Goal: Information Seeking & Learning: Learn about a topic

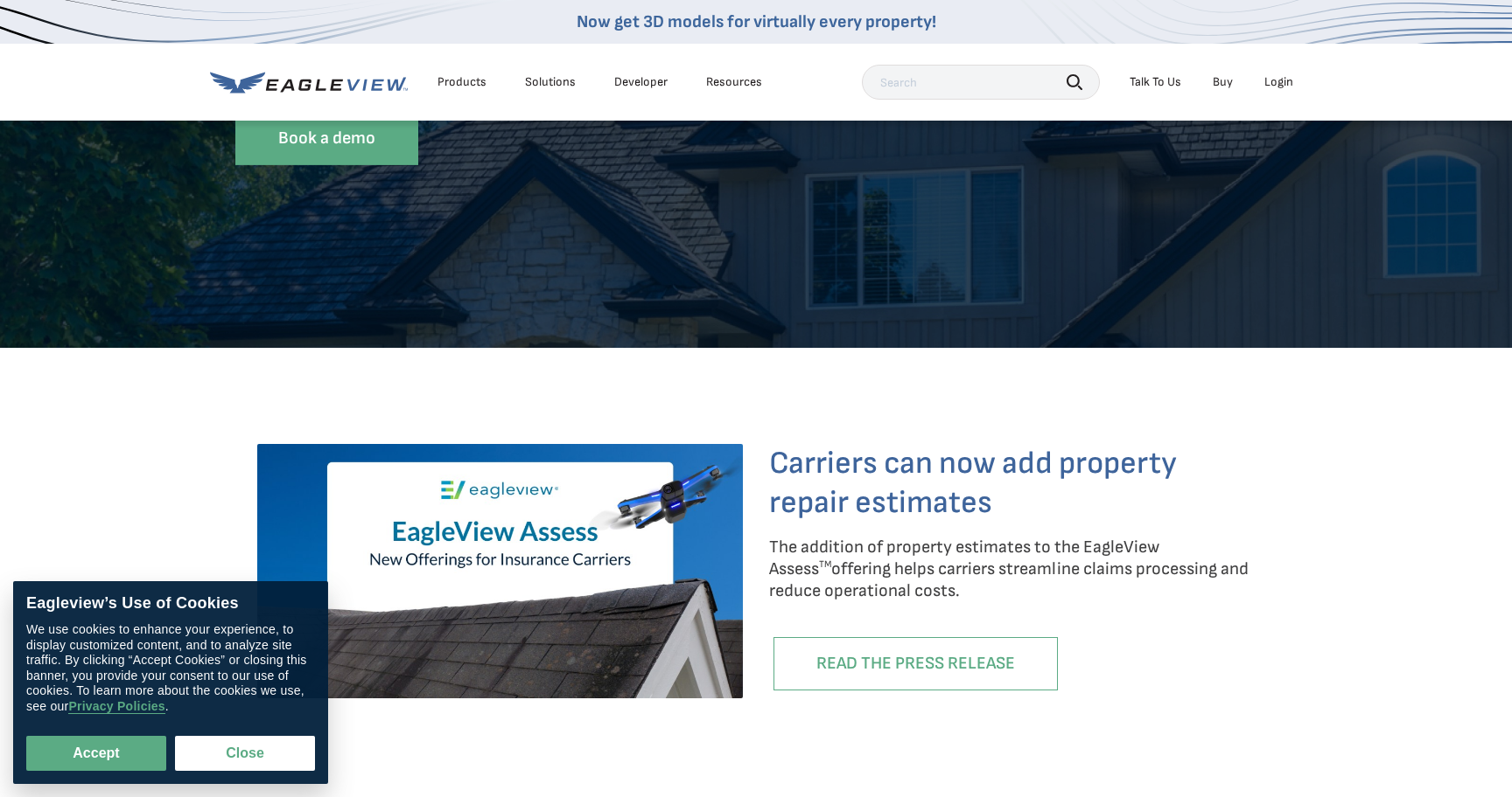
scroll to position [573, 0]
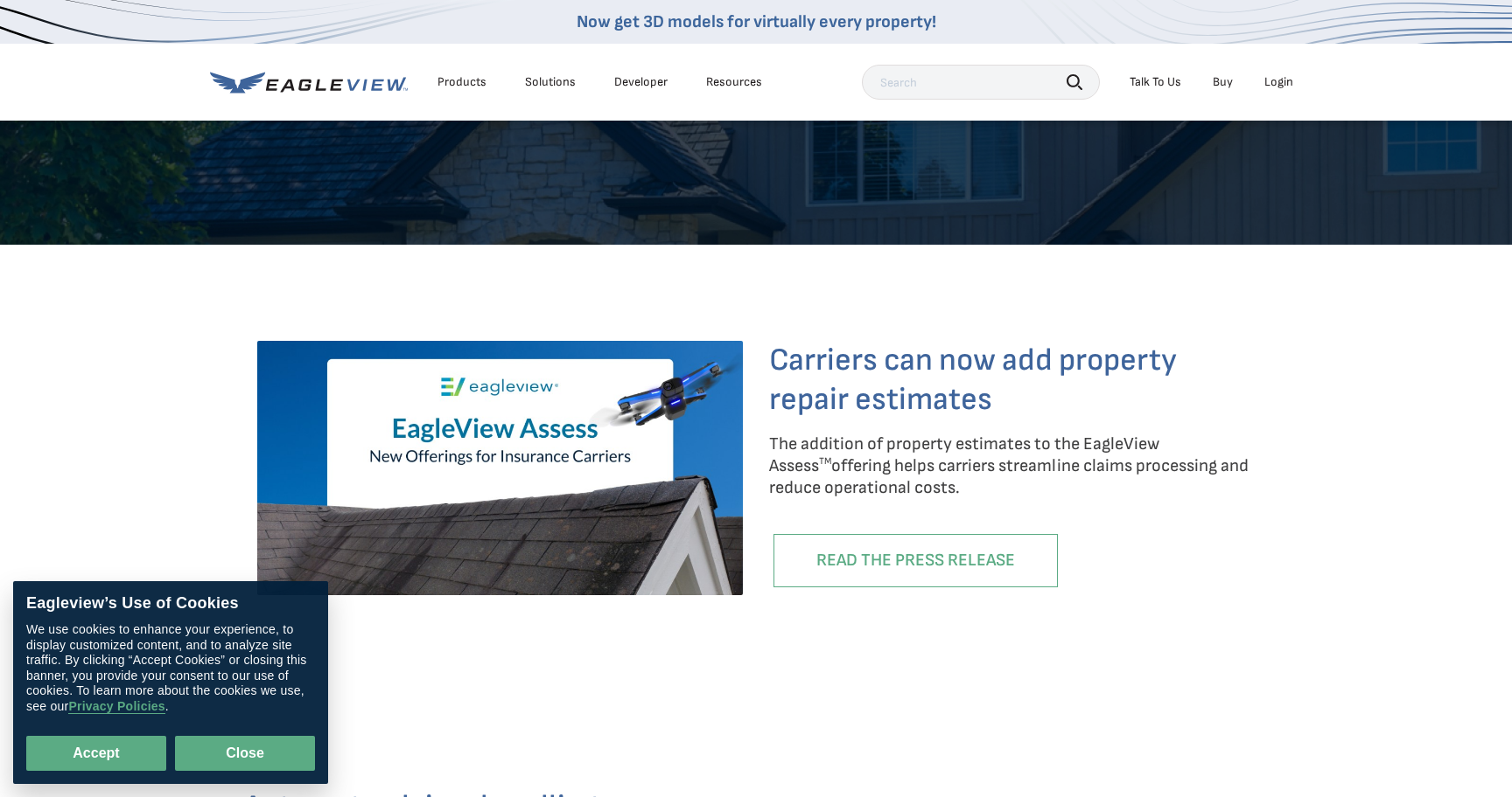
click at [230, 759] on button "Close" at bounding box center [244, 753] width 140 height 35
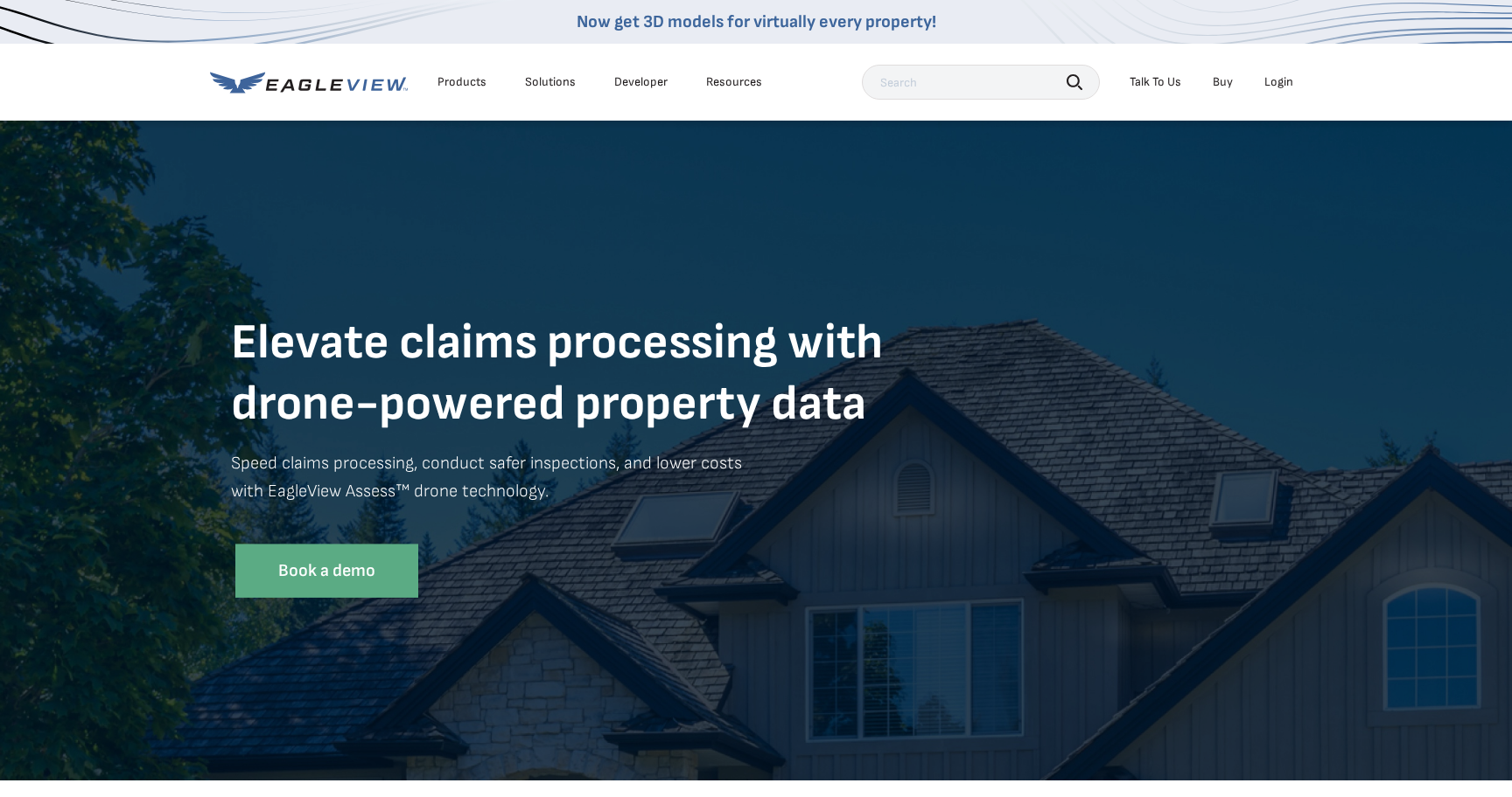
scroll to position [0, 0]
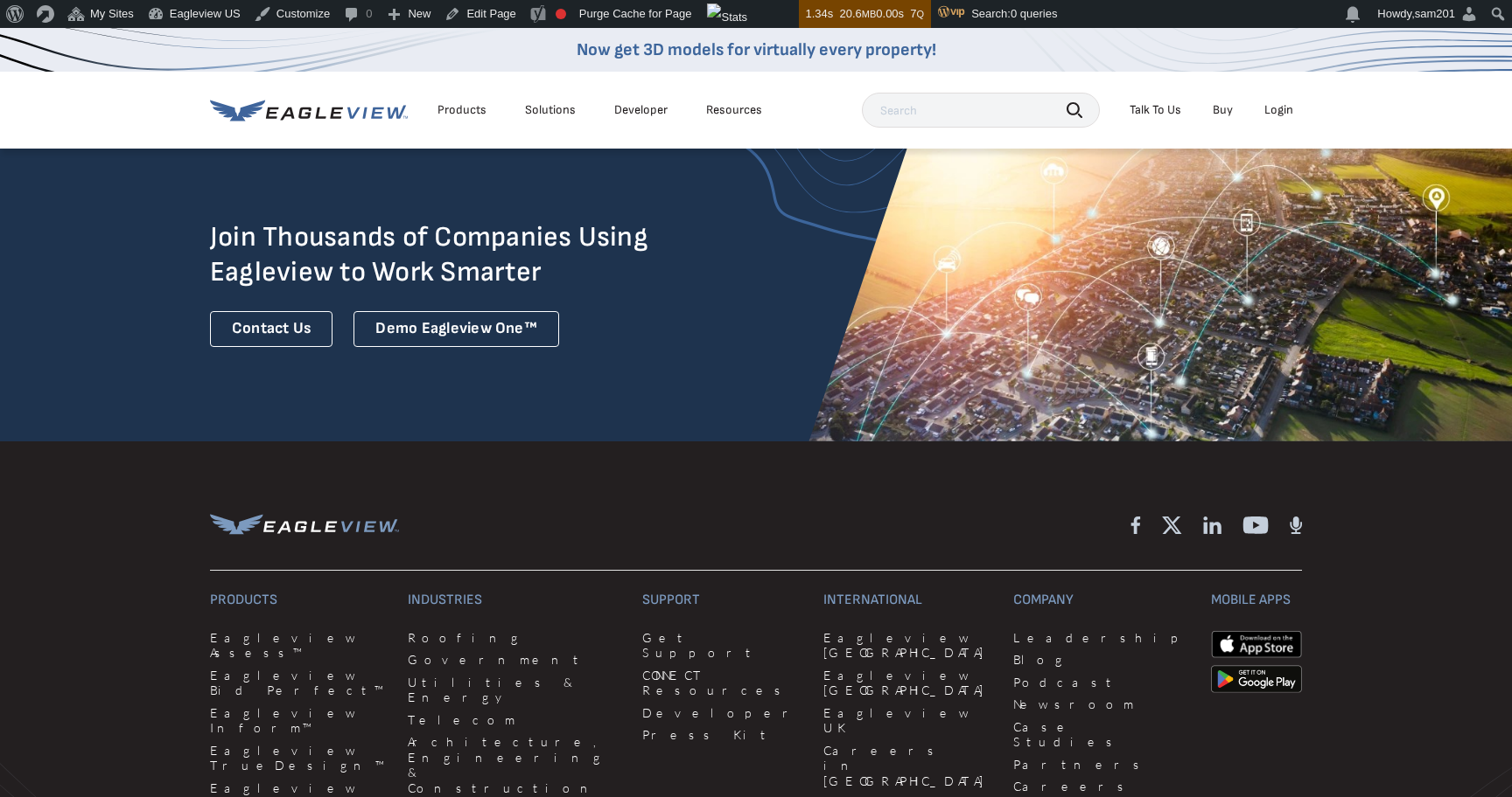
scroll to position [4447, 0]
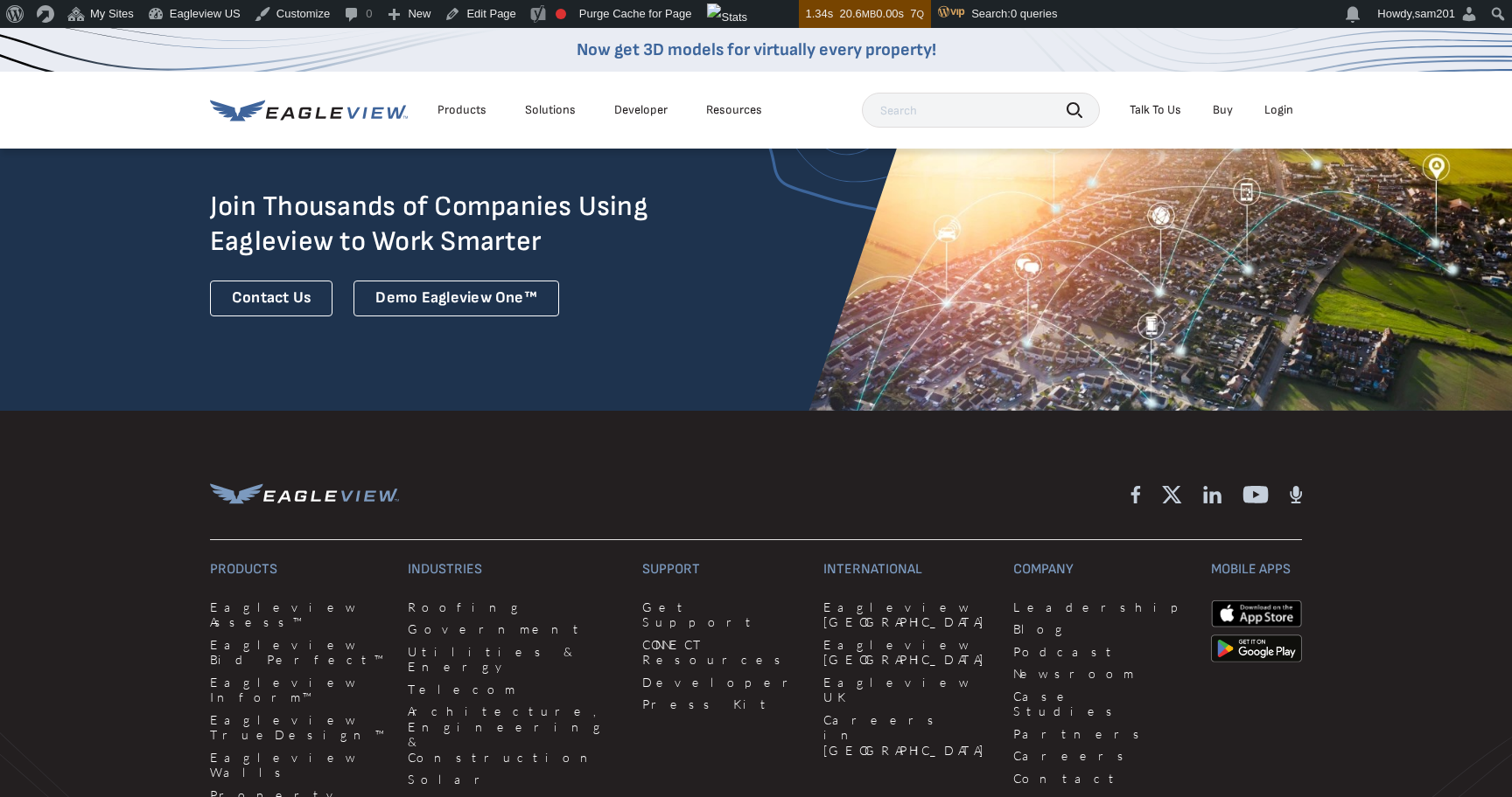
click at [459, 108] on div "Products" at bounding box center [461, 111] width 49 height 16
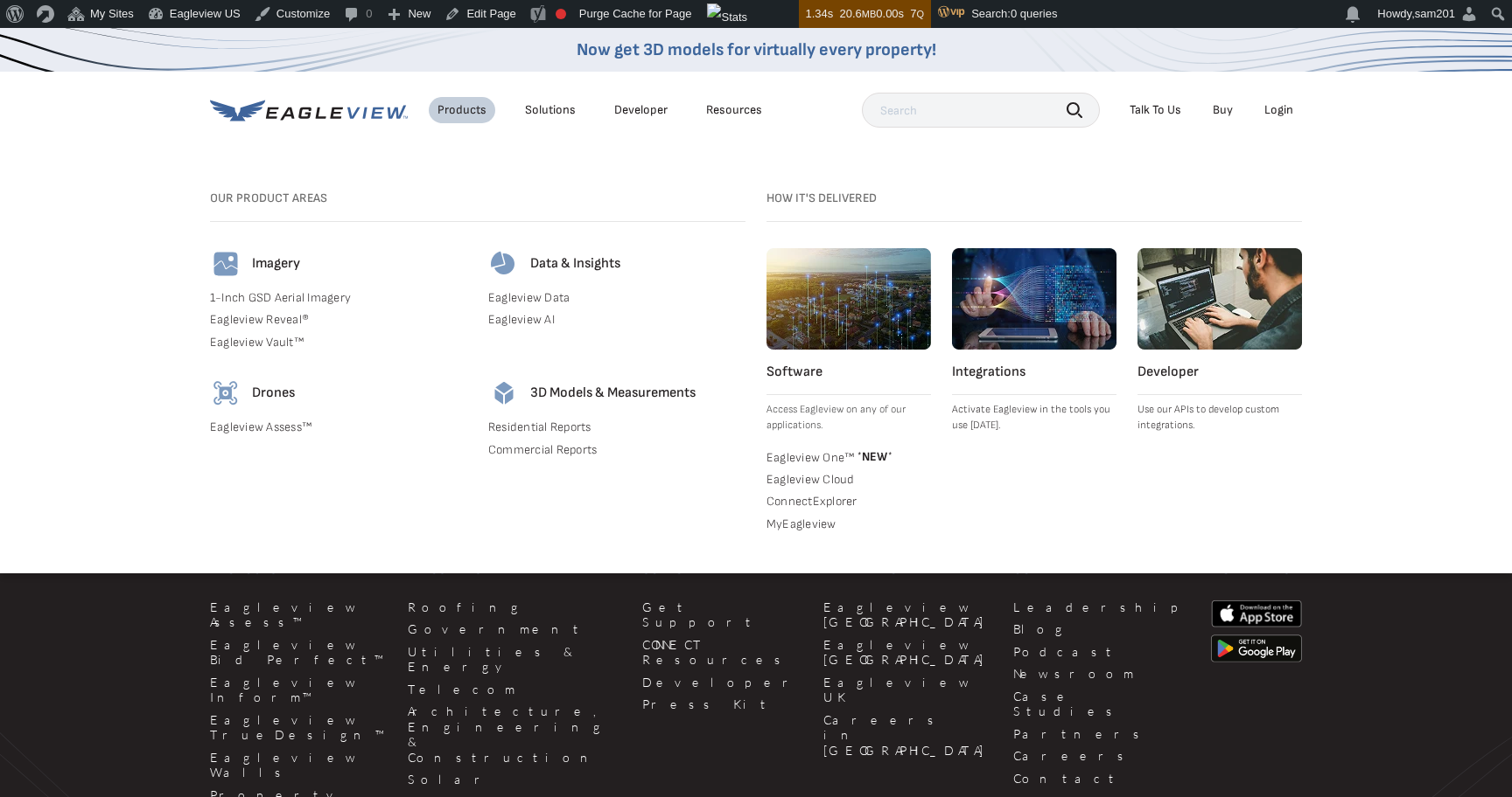
click at [830, 456] on link "Eagleview One™ * NEW *" at bounding box center [848, 456] width 164 height 18
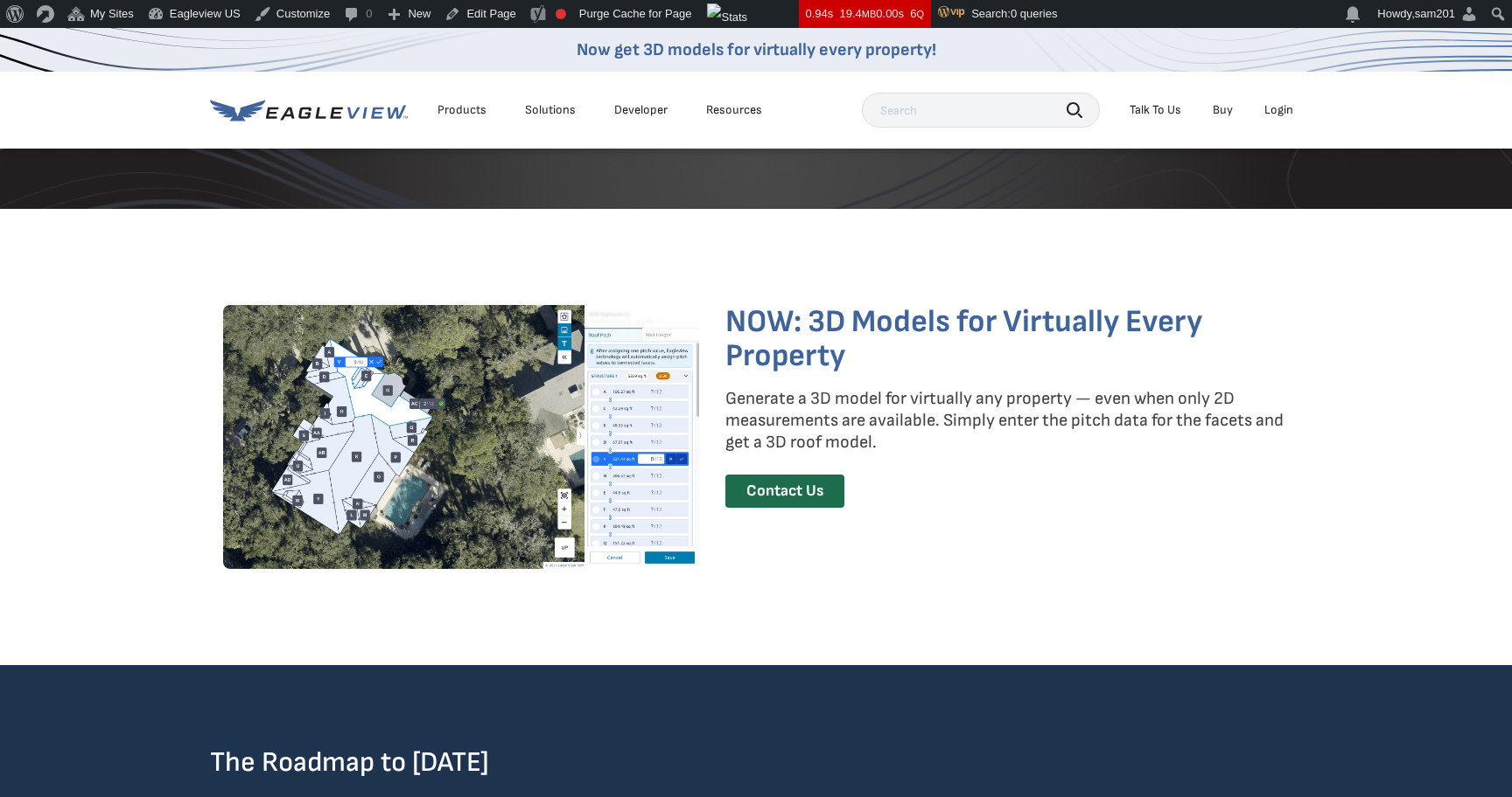
scroll to position [2516, 0]
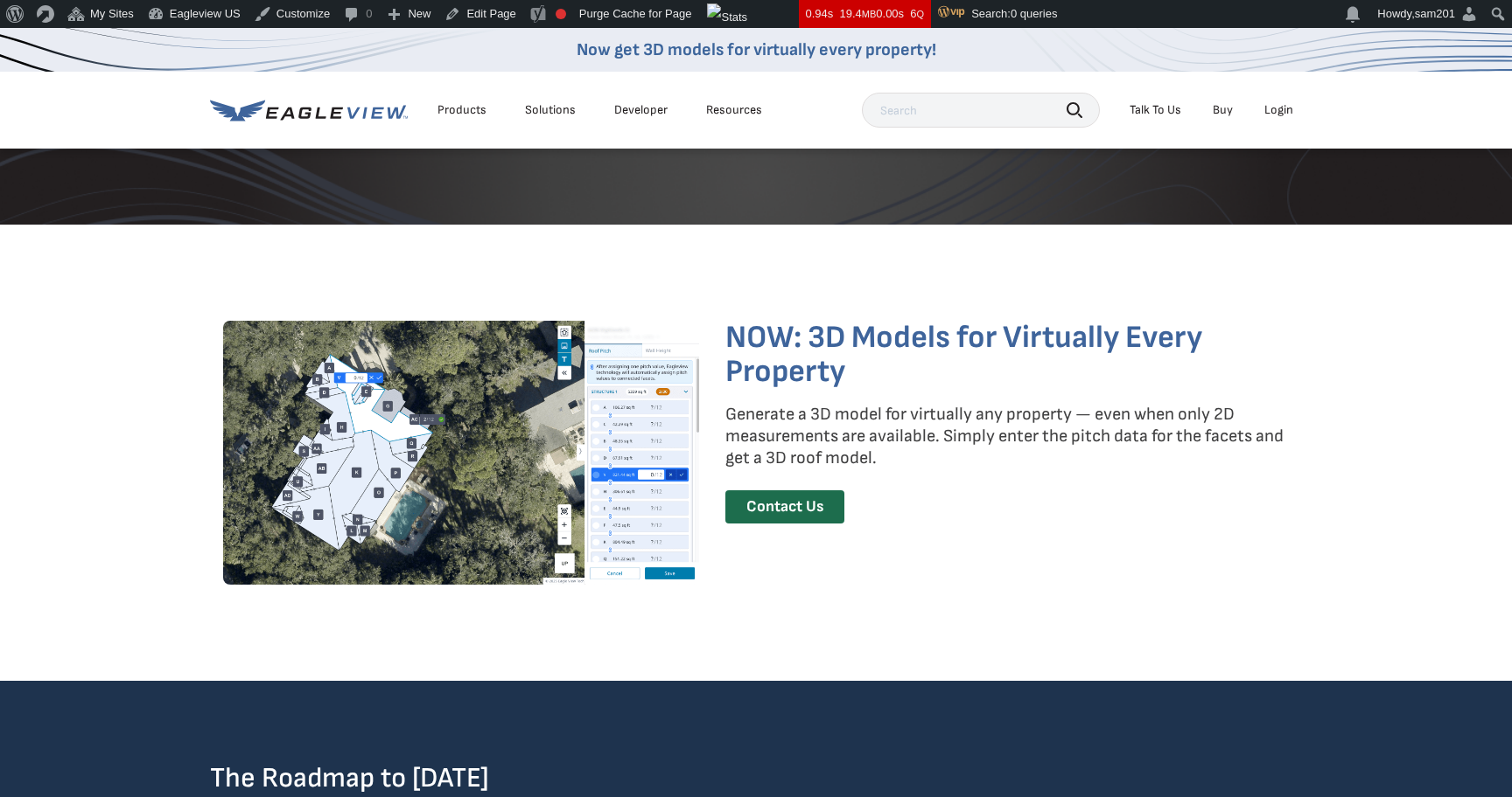
drag, startPoint x: 735, startPoint y: 357, endPoint x: 831, endPoint y: 463, distance: 143.0
click at [831, 463] on div "NOW: 3D Models for Virtually Every Property Generate a 3D model for virtually a…" at bounding box center [1007, 453] width 564 height 264
click at [831, 463] on p "Generate a 3D model for virtually any property — even when only 2D measurements…" at bounding box center [1007, 437] width 564 height 66
click at [484, 15] on link "Edit Page" at bounding box center [479, 13] width 85 height 28
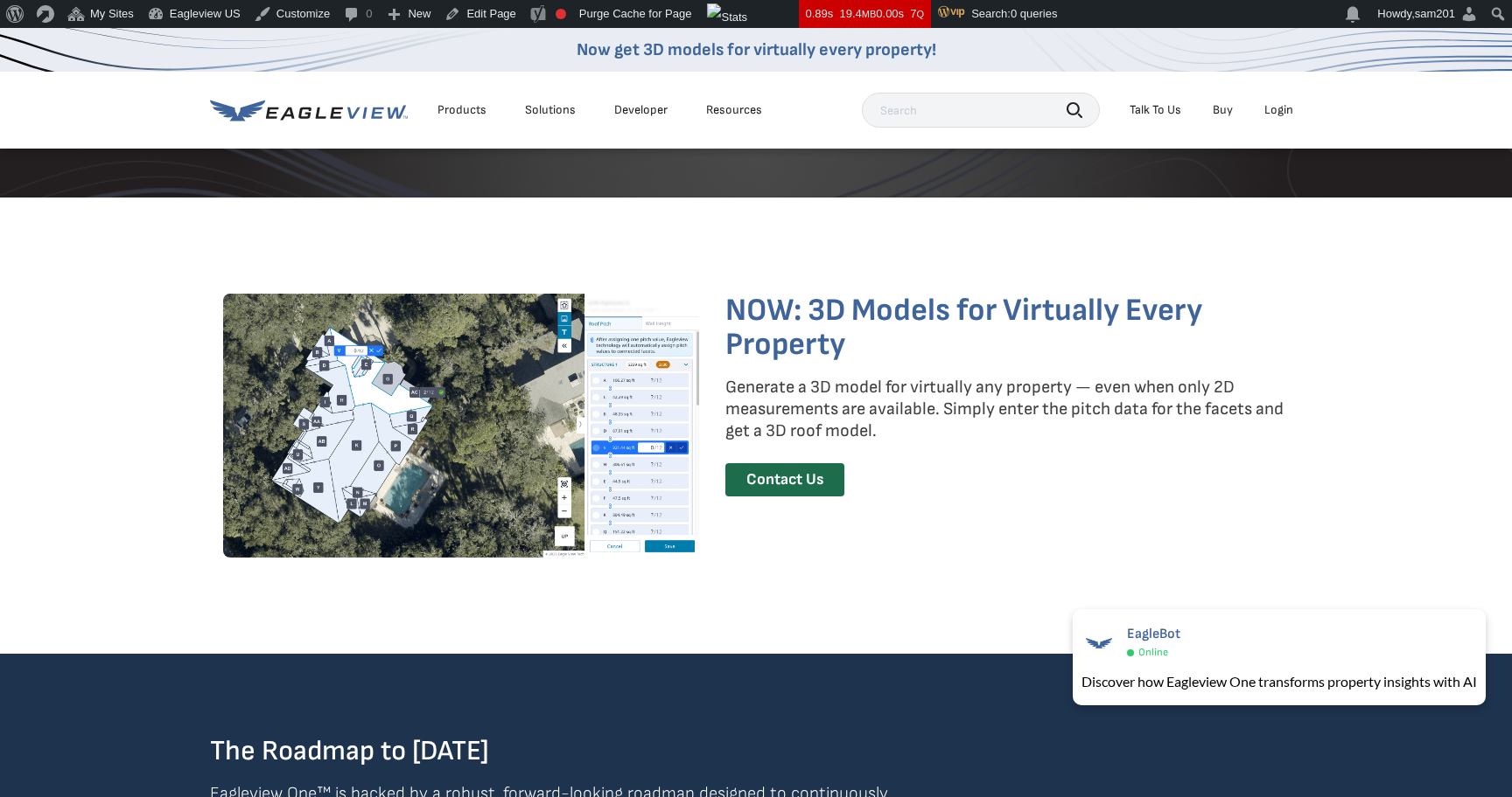
scroll to position [2544, 0]
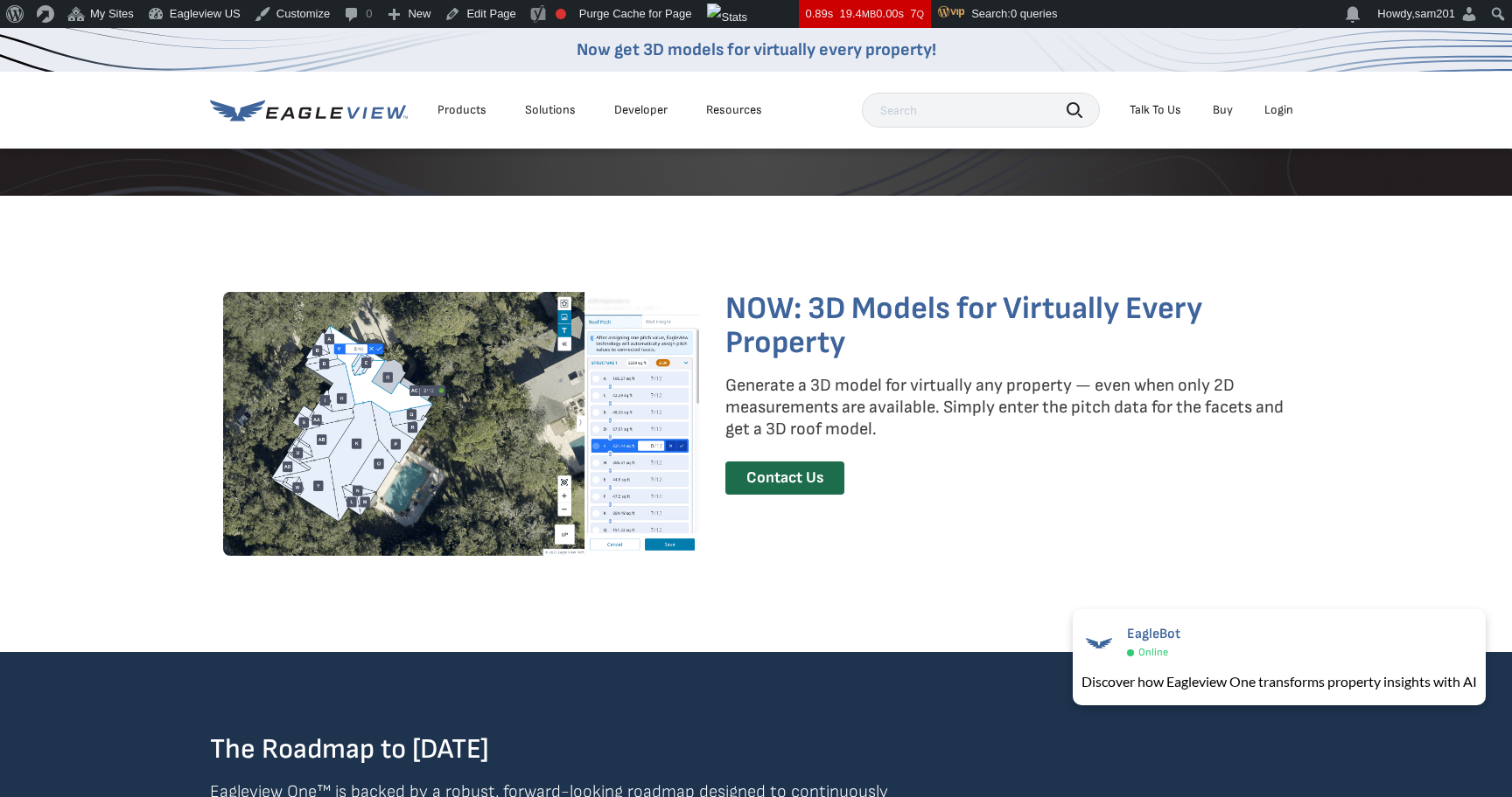
click at [459, 112] on div "Products" at bounding box center [461, 111] width 49 height 16
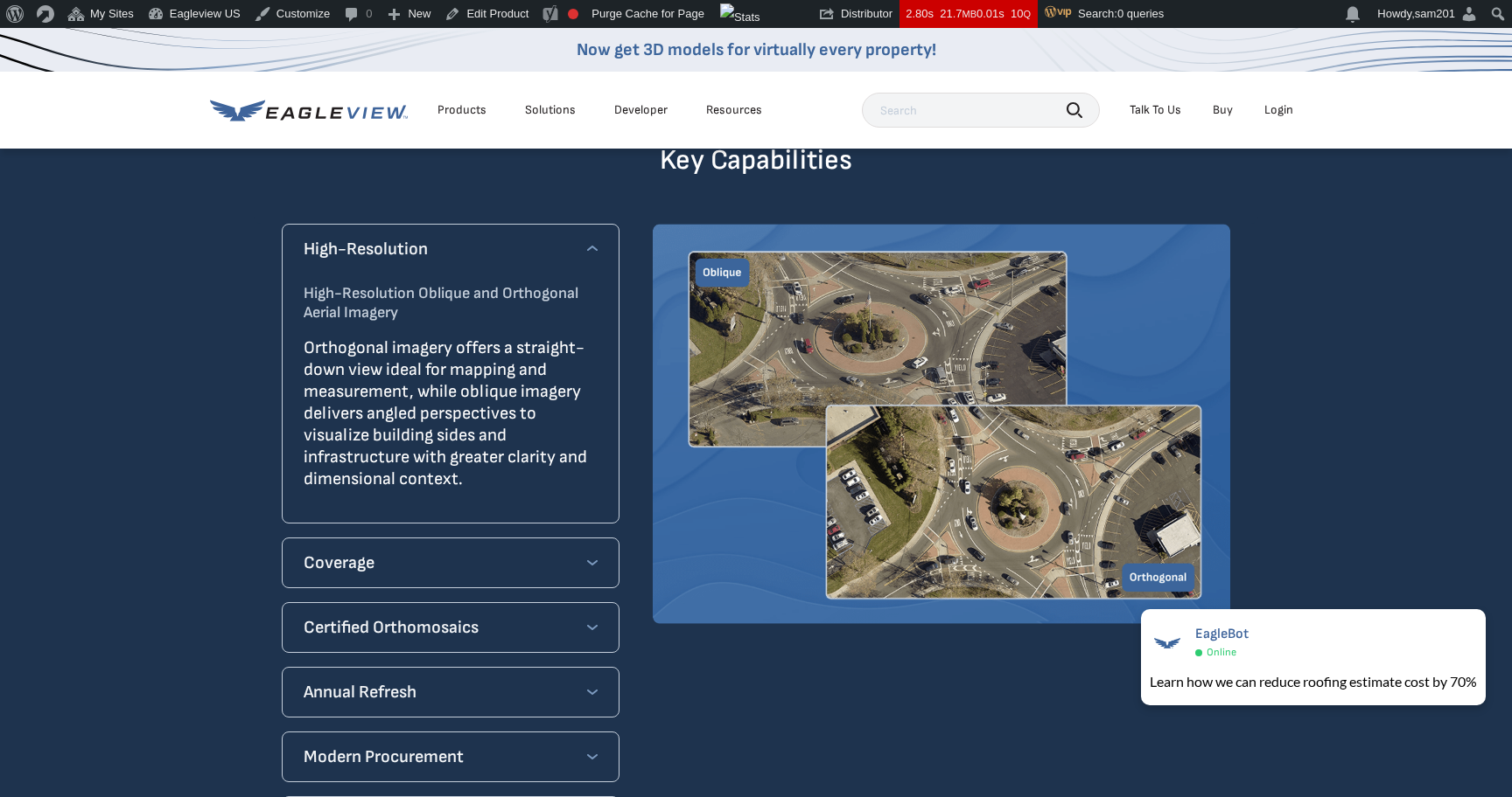
scroll to position [1500, 0]
